Goal: Information Seeking & Learning: Learn about a topic

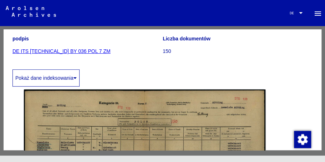
scroll to position [143, 0]
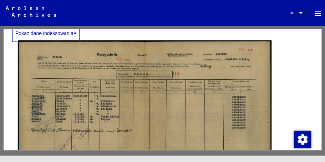
click at [125, 99] on img at bounding box center [145, 130] width 254 height 181
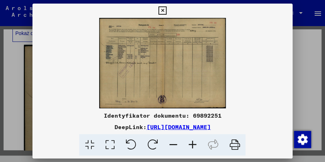
click at [190, 144] on icon at bounding box center [192, 145] width 19 height 22
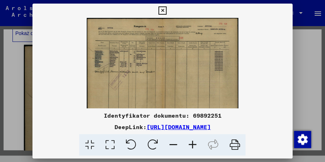
click at [190, 144] on icon at bounding box center [192, 145] width 19 height 22
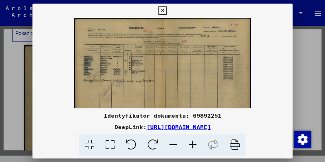
click at [190, 144] on icon at bounding box center [192, 145] width 19 height 22
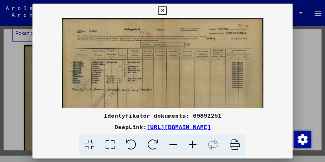
click at [190, 144] on icon at bounding box center [192, 145] width 19 height 22
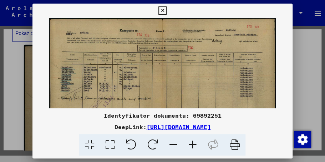
click at [190, 144] on icon at bounding box center [192, 145] width 19 height 22
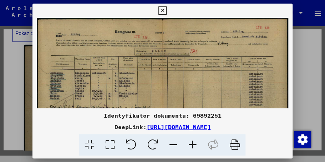
click at [192, 144] on icon at bounding box center [192, 145] width 19 height 22
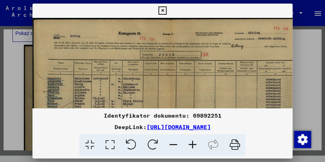
click at [192, 144] on icon at bounding box center [192, 145] width 19 height 22
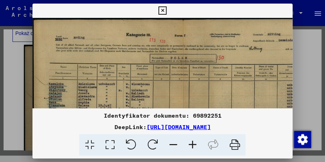
click at [192, 144] on icon at bounding box center [192, 145] width 19 height 22
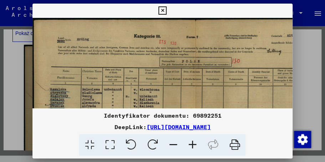
click at [192, 144] on icon at bounding box center [192, 145] width 19 height 22
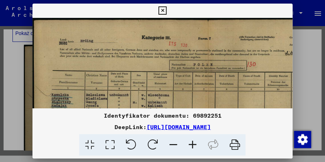
click at [192, 144] on icon at bounding box center [192, 145] width 19 height 22
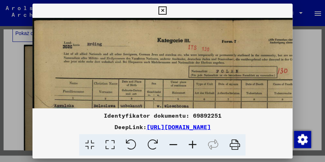
click at [192, 144] on icon at bounding box center [192, 145] width 19 height 22
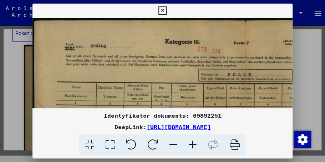
click at [192, 144] on icon at bounding box center [192, 145] width 19 height 22
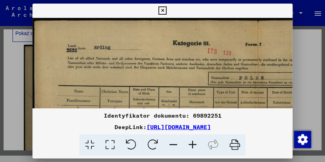
click at [192, 144] on icon at bounding box center [192, 145] width 19 height 22
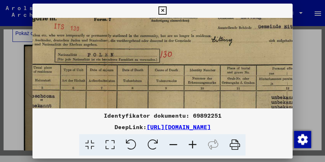
drag, startPoint x: 167, startPoint y: 85, endPoint x: 11, endPoint y: 65, distance: 157.7
click at [11, 65] on div "Identyfikator dokumentu: 69892251 DeepLink: [URL][DOMAIN_NAME]" at bounding box center [162, 81] width 325 height 162
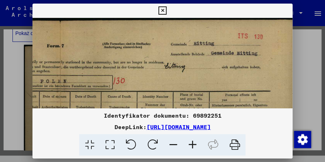
scroll to position [0, 211]
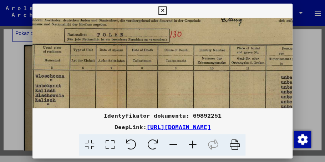
drag, startPoint x: 145, startPoint y: 55, endPoint x: 161, endPoint y: 40, distance: 21.2
click at [161, 40] on img at bounding box center [117, 141] width 477 height 340
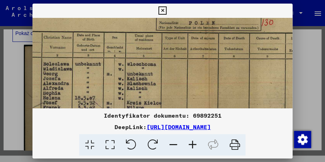
scroll to position [62, 33]
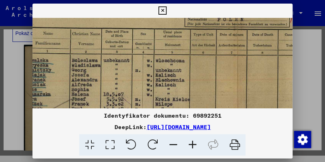
drag, startPoint x: 121, startPoint y: 83, endPoint x: 242, endPoint y: 70, distance: 122.1
click at [242, 70] on img at bounding box center [237, 126] width 477 height 340
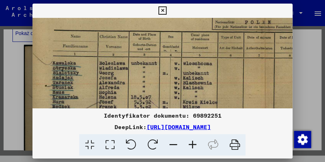
scroll to position [59, 3]
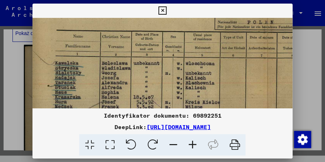
drag, startPoint x: 133, startPoint y: 72, endPoint x: 164, endPoint y: 76, distance: 31.3
click at [164, 76] on img at bounding box center [267, 129] width 477 height 340
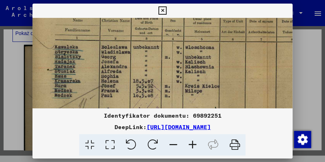
scroll to position [81, 21]
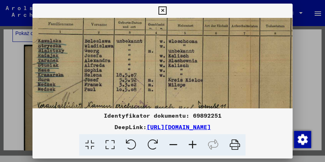
drag, startPoint x: 149, startPoint y: 86, endPoint x: 133, endPoint y: 68, distance: 24.5
click at [133, 68] on img at bounding box center [250, 107] width 477 height 340
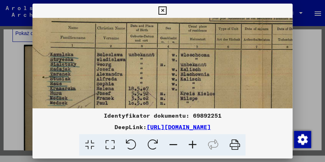
scroll to position [65, 8]
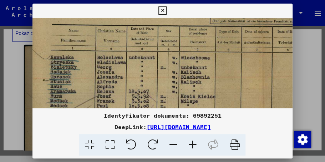
drag, startPoint x: 186, startPoint y: 72, endPoint x: 201, endPoint y: 92, distance: 24.7
click at [201, 92] on img at bounding box center [263, 123] width 477 height 340
click at [160, 10] on icon at bounding box center [163, 10] width 8 height 9
